Goal: Task Accomplishment & Management: Manage account settings

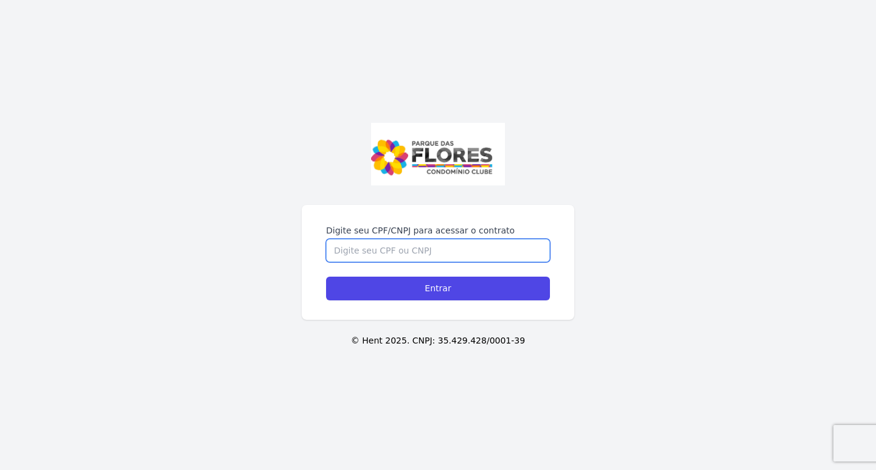
drag, startPoint x: 358, startPoint y: 245, endPoint x: 361, endPoint y: 252, distance: 7.9
click at [359, 248] on input "Digite seu CPF/CNPJ para acessar o contrato" at bounding box center [438, 250] width 224 height 23
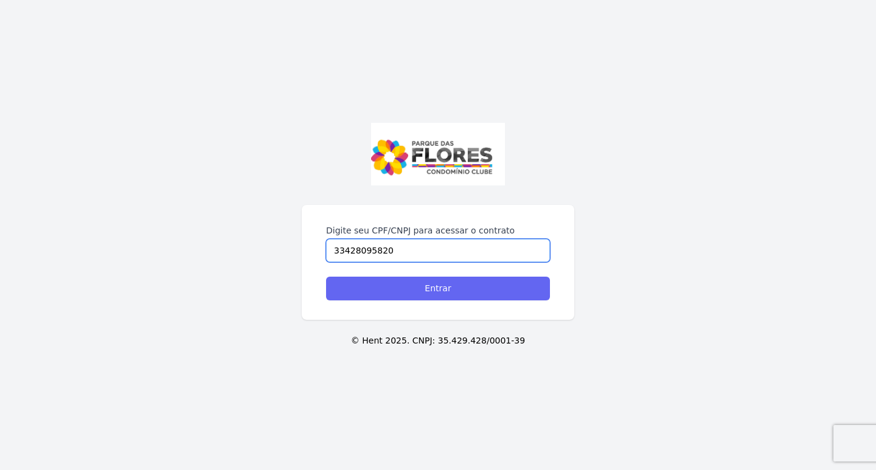
type input "33428095820"
click at [378, 284] on input "Entrar" at bounding box center [438, 289] width 224 height 24
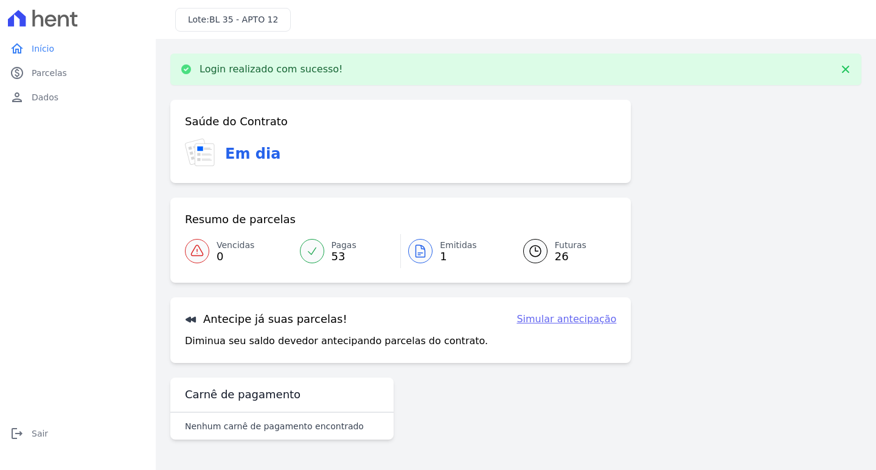
click at [429, 254] on div at bounding box center [420, 251] width 24 height 24
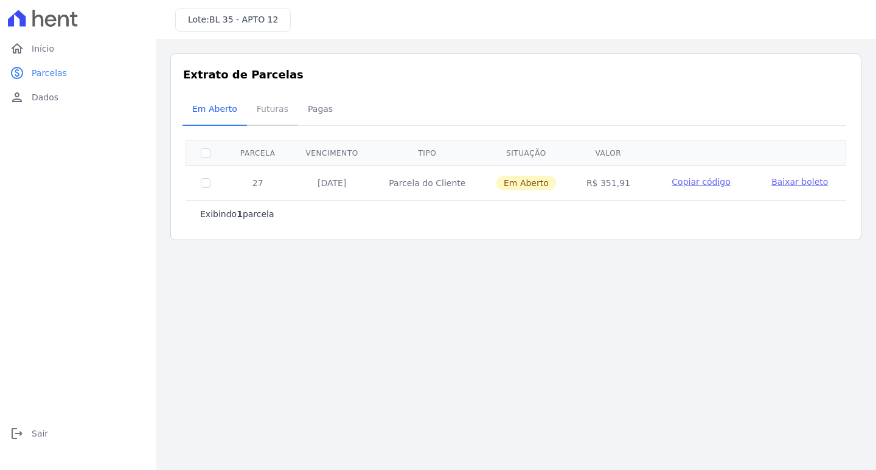
click at [267, 110] on span "Futuras" at bounding box center [272, 109] width 46 height 24
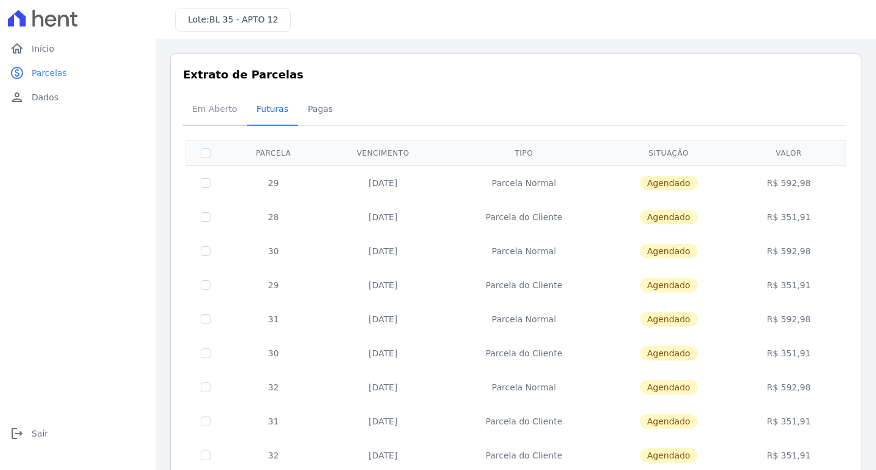
click at [228, 104] on span "Em Aberto" at bounding box center [215, 109] width 60 height 24
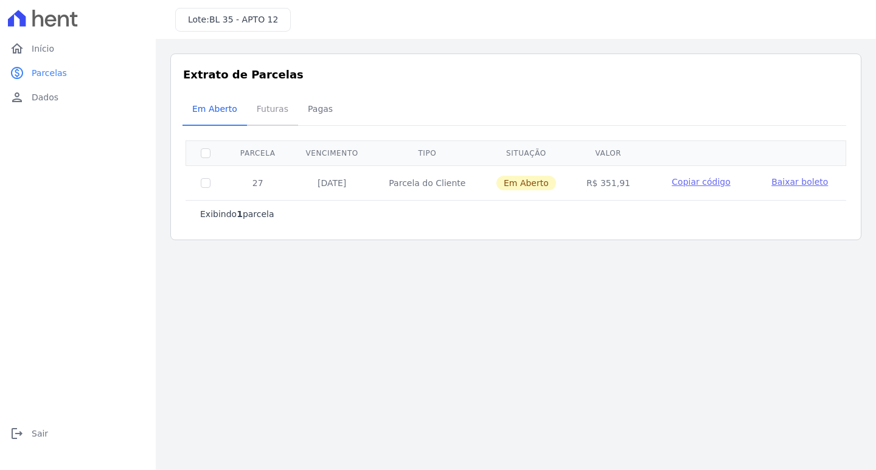
click at [263, 116] on span "Futuras" at bounding box center [272, 109] width 46 height 24
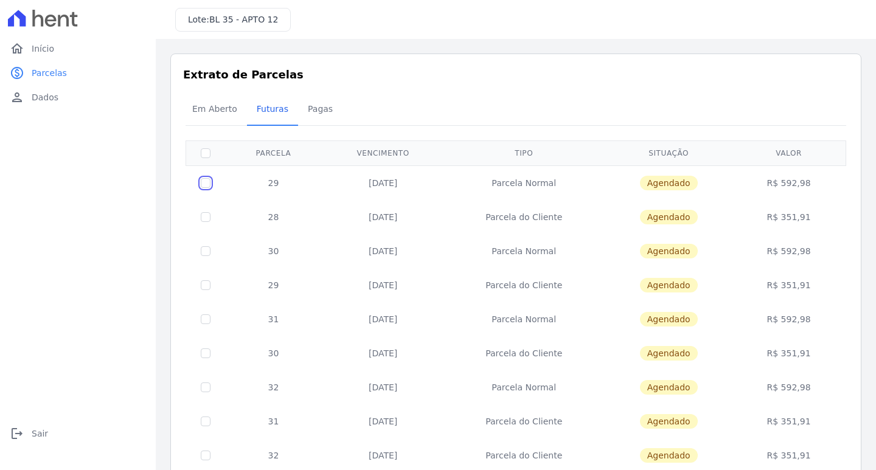
click at [208, 186] on input "checkbox" at bounding box center [206, 183] width 10 height 10
checkbox input "true"
click at [782, 178] on td "R$ 592,98" at bounding box center [789, 182] width 110 height 35
click at [221, 114] on span "Em Aberto" at bounding box center [215, 109] width 60 height 24
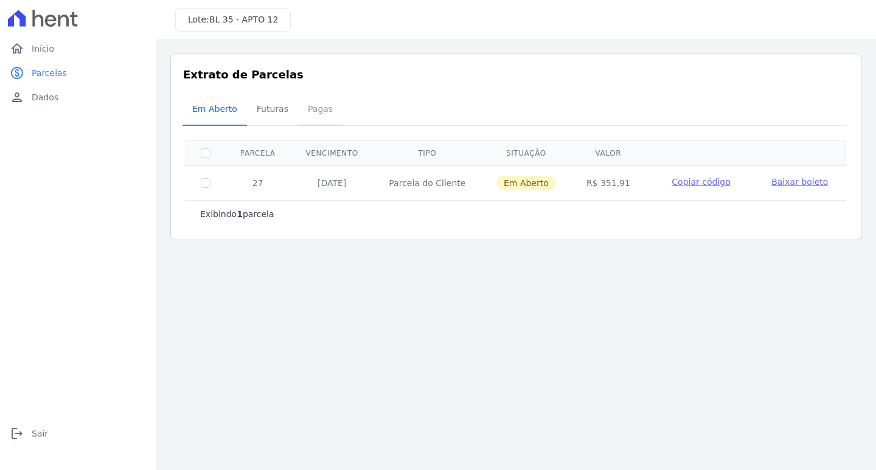
click at [301, 110] on span "Pagas" at bounding box center [321, 109] width 40 height 24
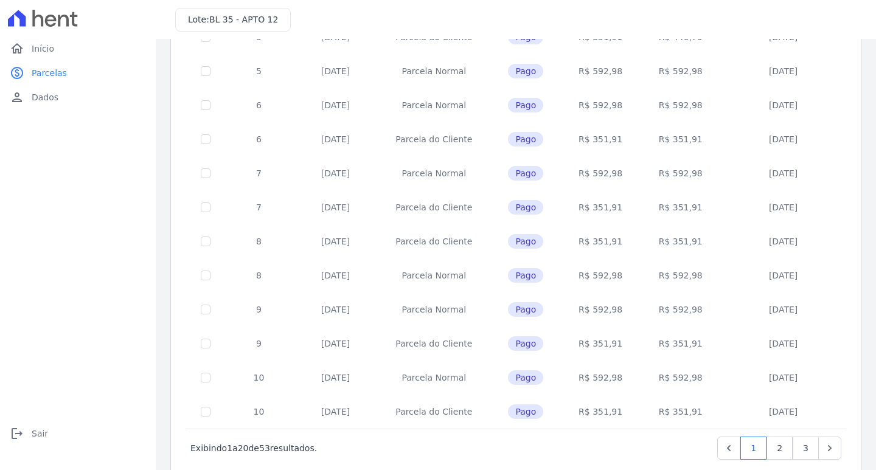
scroll to position [448, 0]
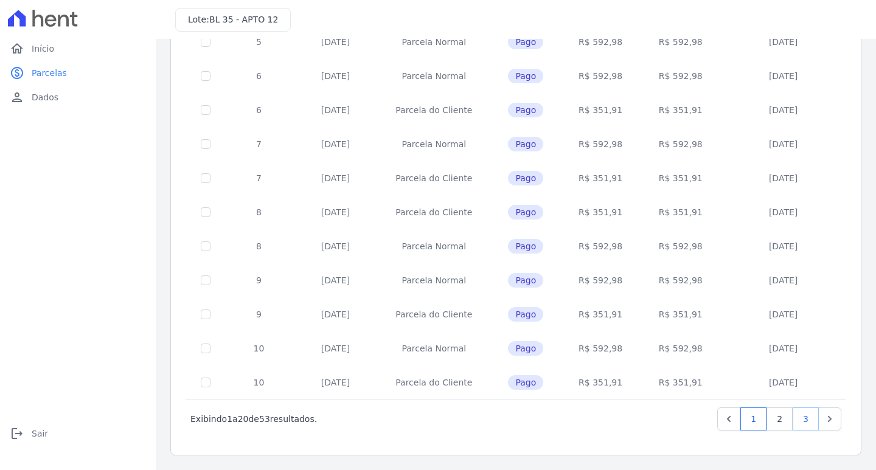
click at [803, 417] on link "3" at bounding box center [806, 419] width 26 height 23
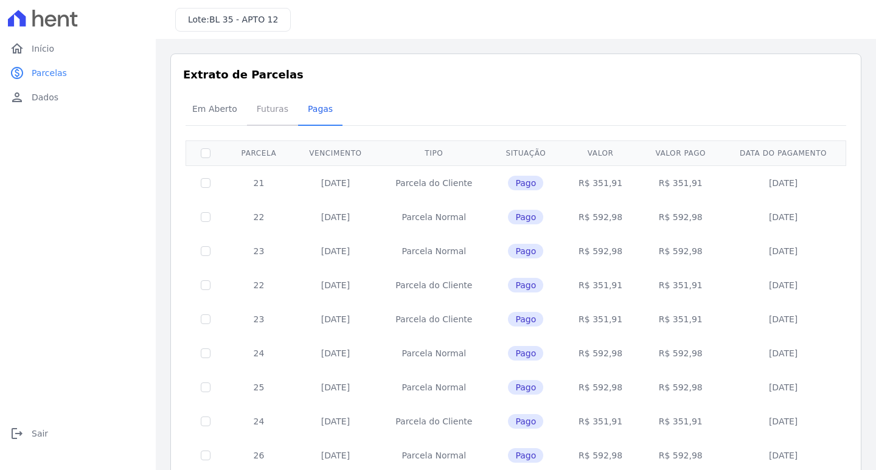
click at [266, 106] on span "Futuras" at bounding box center [272, 109] width 46 height 24
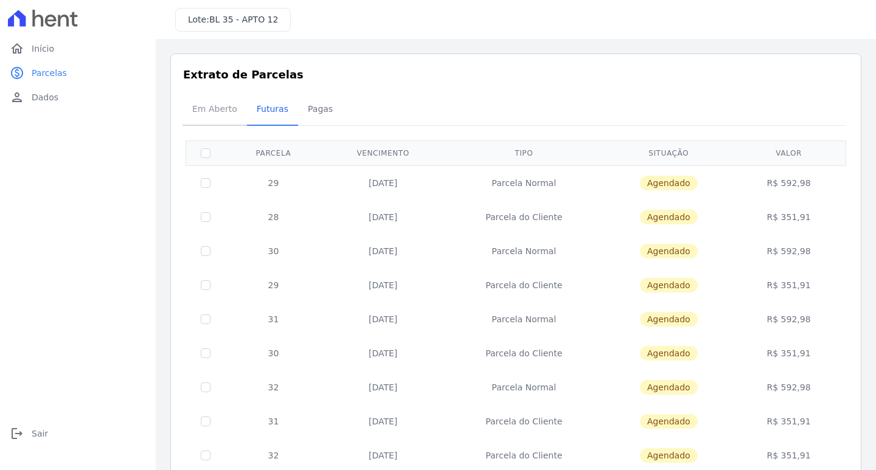
click at [218, 113] on span "Em Aberto" at bounding box center [215, 109] width 60 height 24
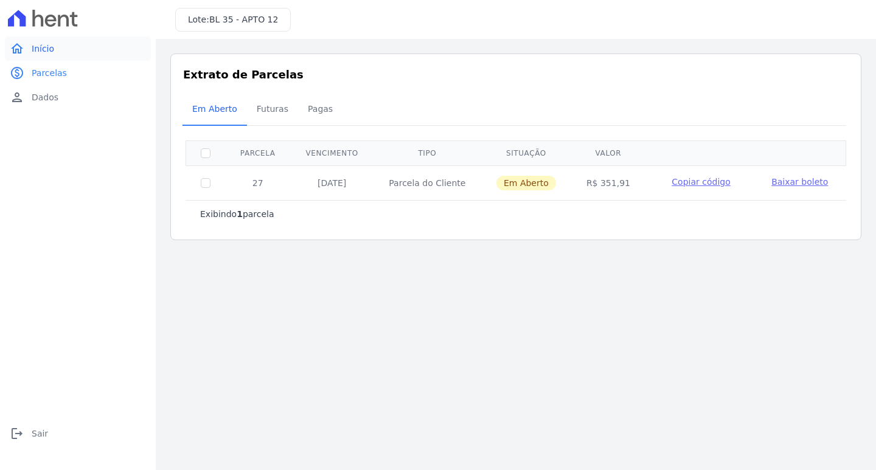
click at [41, 50] on span "Início" at bounding box center [43, 49] width 23 height 12
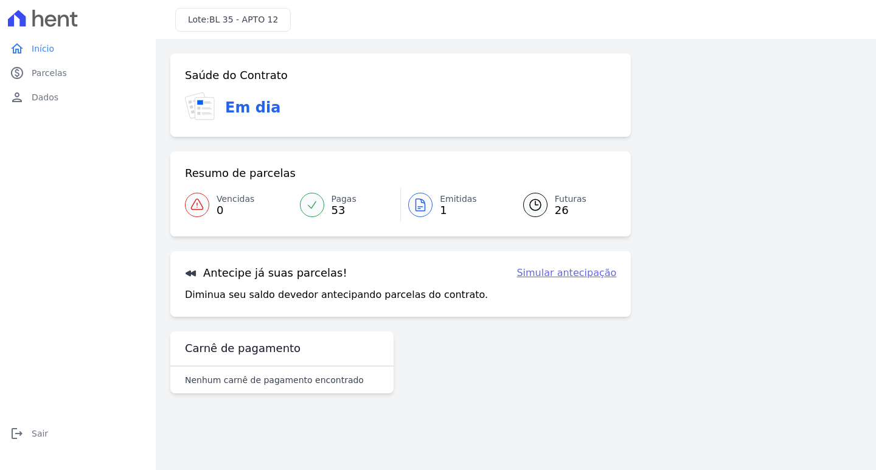
click at [448, 193] on span "Emitidas" at bounding box center [458, 199] width 37 height 13
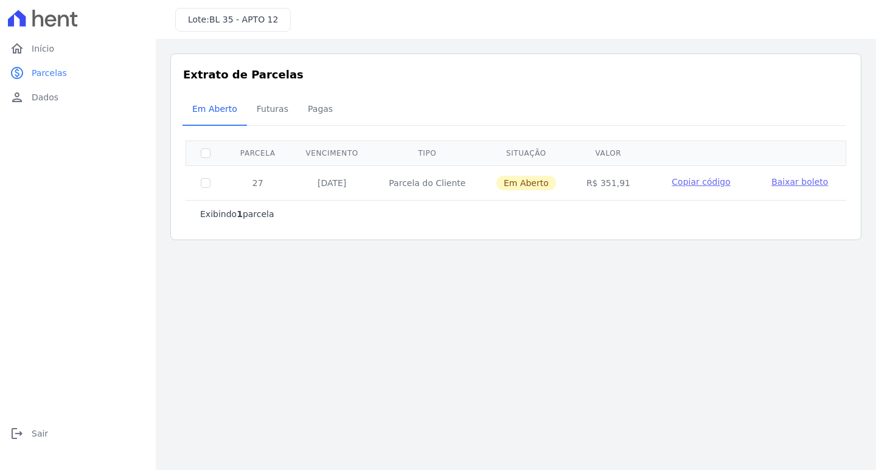
click at [799, 178] on span "Baixar boleto" at bounding box center [799, 182] width 57 height 10
click at [273, 112] on span "Futuras" at bounding box center [272, 109] width 46 height 24
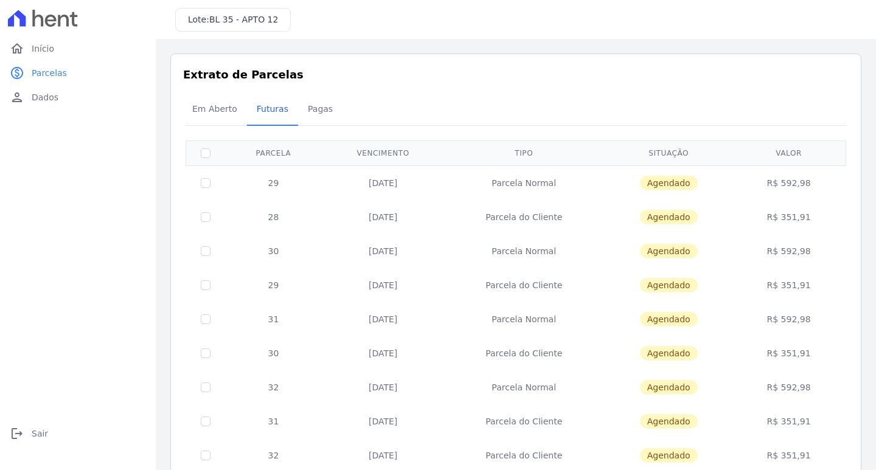
click at [274, 187] on td "29" at bounding box center [273, 182] width 97 height 35
click at [651, 183] on span "Agendado" at bounding box center [669, 183] width 58 height 15
click at [392, 223] on td "[DATE]" at bounding box center [383, 217] width 123 height 34
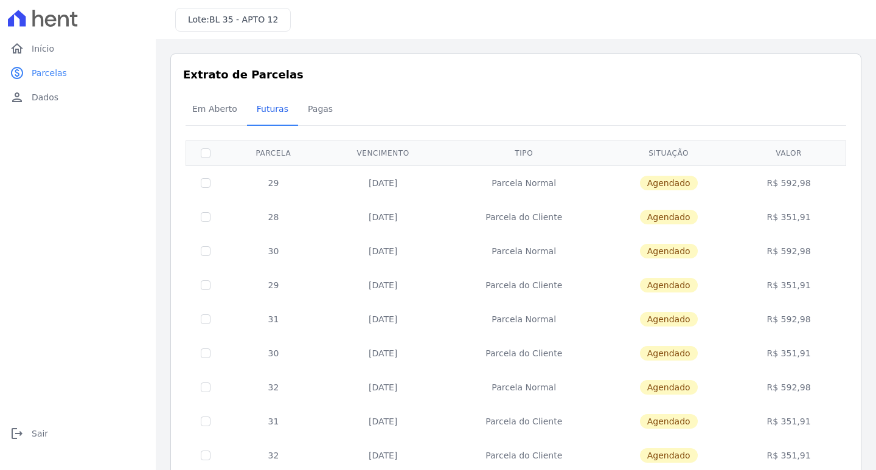
click at [521, 215] on td "Parcela do Cliente" at bounding box center [524, 217] width 159 height 34
click at [203, 220] on input "checkbox" at bounding box center [206, 217] width 10 height 10
checkbox input "true"
click at [667, 218] on span "Agendado" at bounding box center [669, 217] width 58 height 15
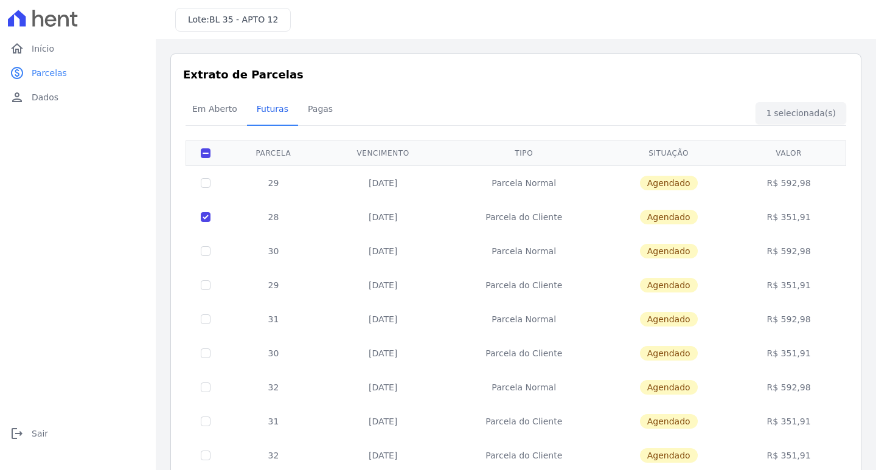
click at [777, 211] on td "R$ 351,91" at bounding box center [789, 217] width 110 height 34
